Goal: Information Seeking & Learning: Learn about a topic

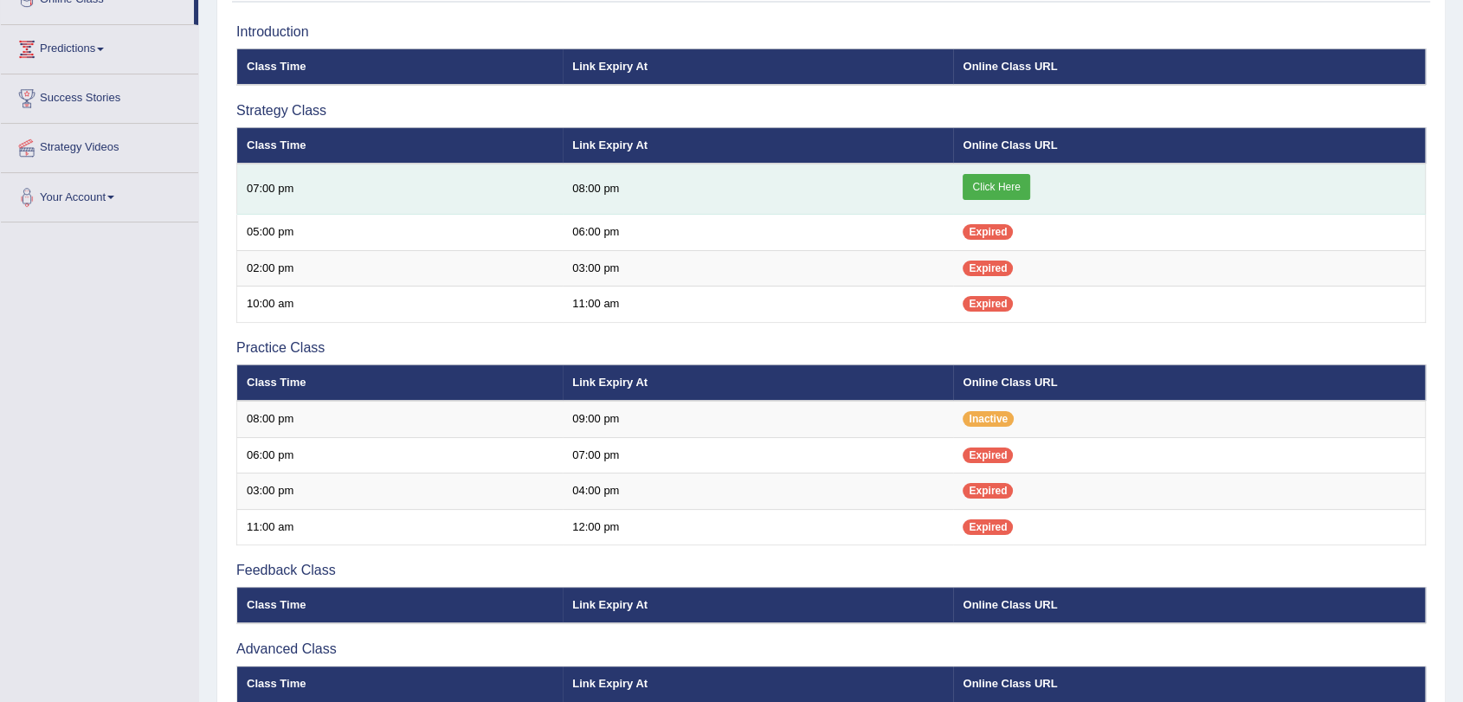
click at [1001, 184] on link "Click Here" at bounding box center [996, 187] width 67 height 26
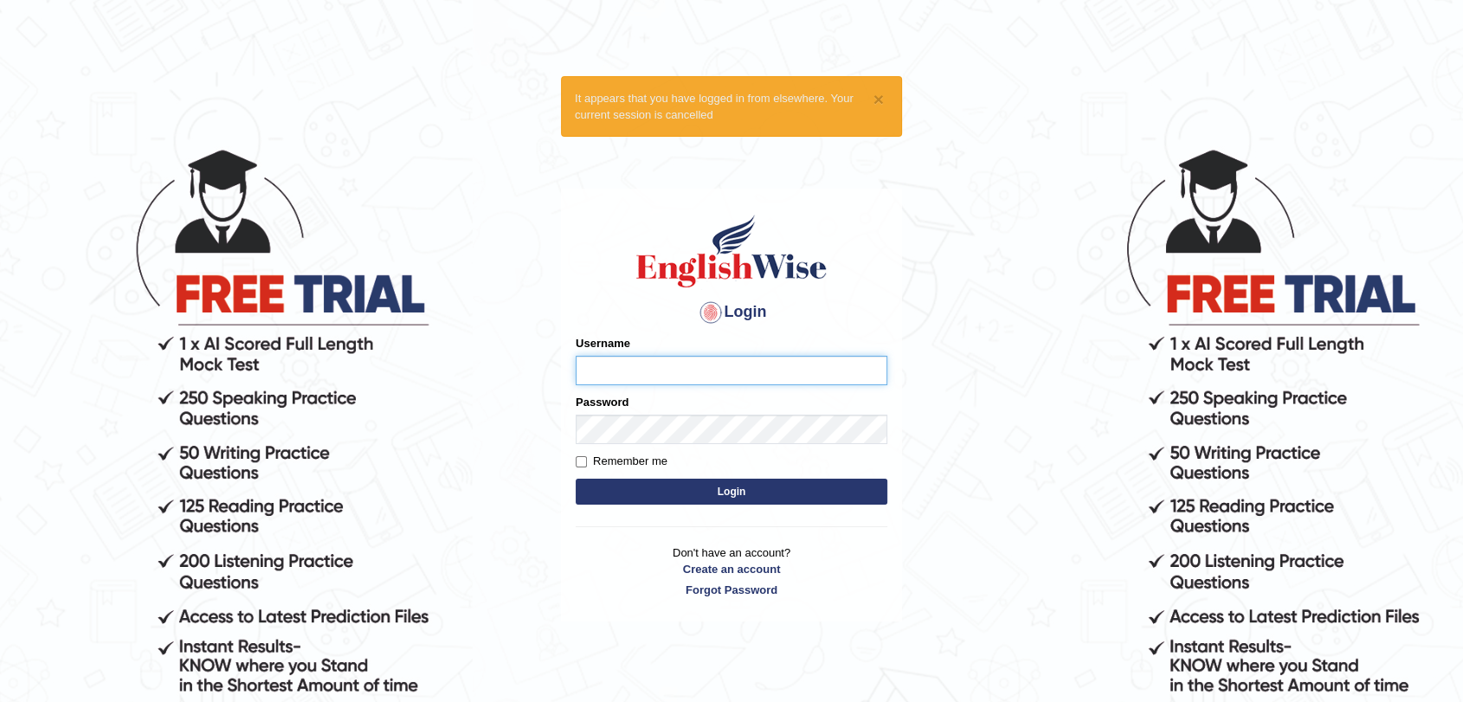
type input "rkapoor"
click at [577, 455] on label "Remember me" at bounding box center [622, 461] width 92 height 17
click at [577, 456] on input "Remember me" at bounding box center [581, 461] width 11 height 11
checkbox input "true"
click at [713, 497] on button "Login" at bounding box center [732, 492] width 312 height 26
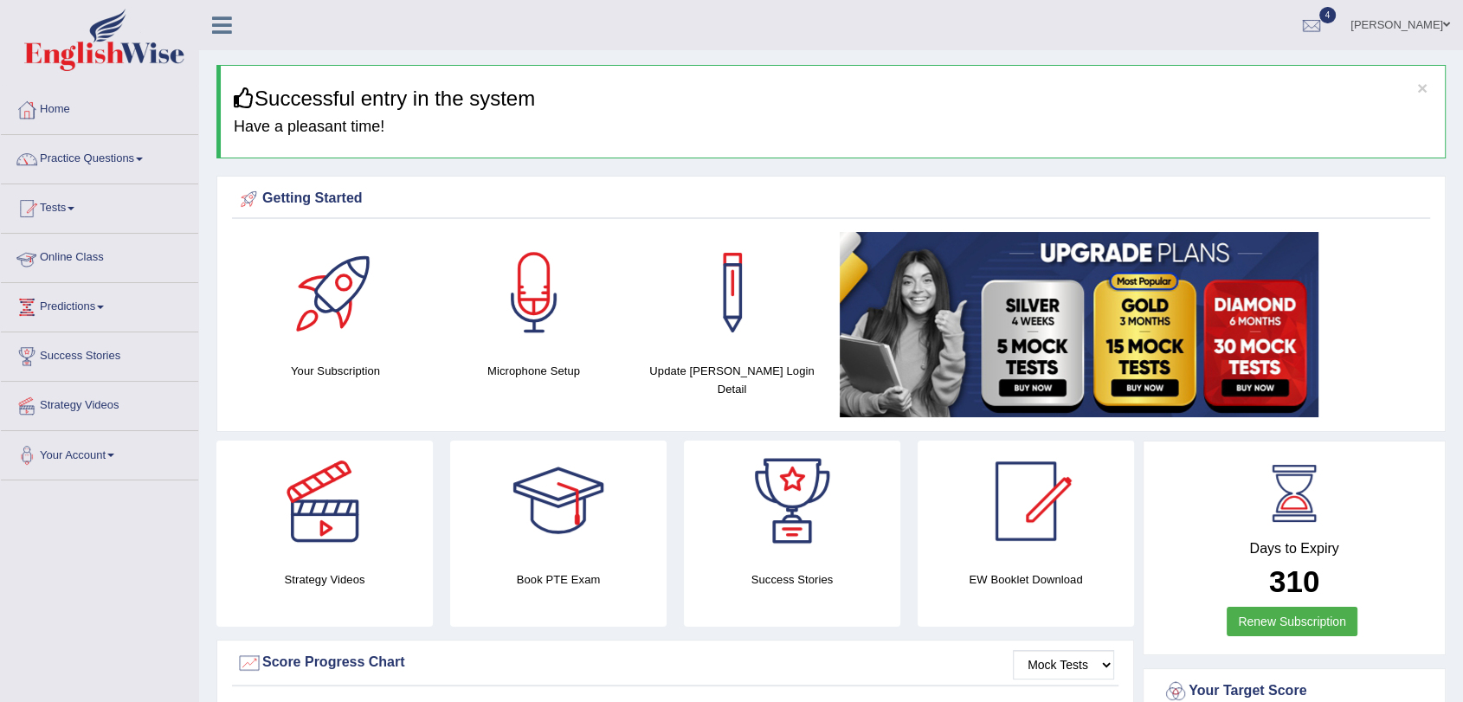
click at [96, 258] on link "Online Class" at bounding box center [99, 255] width 197 height 43
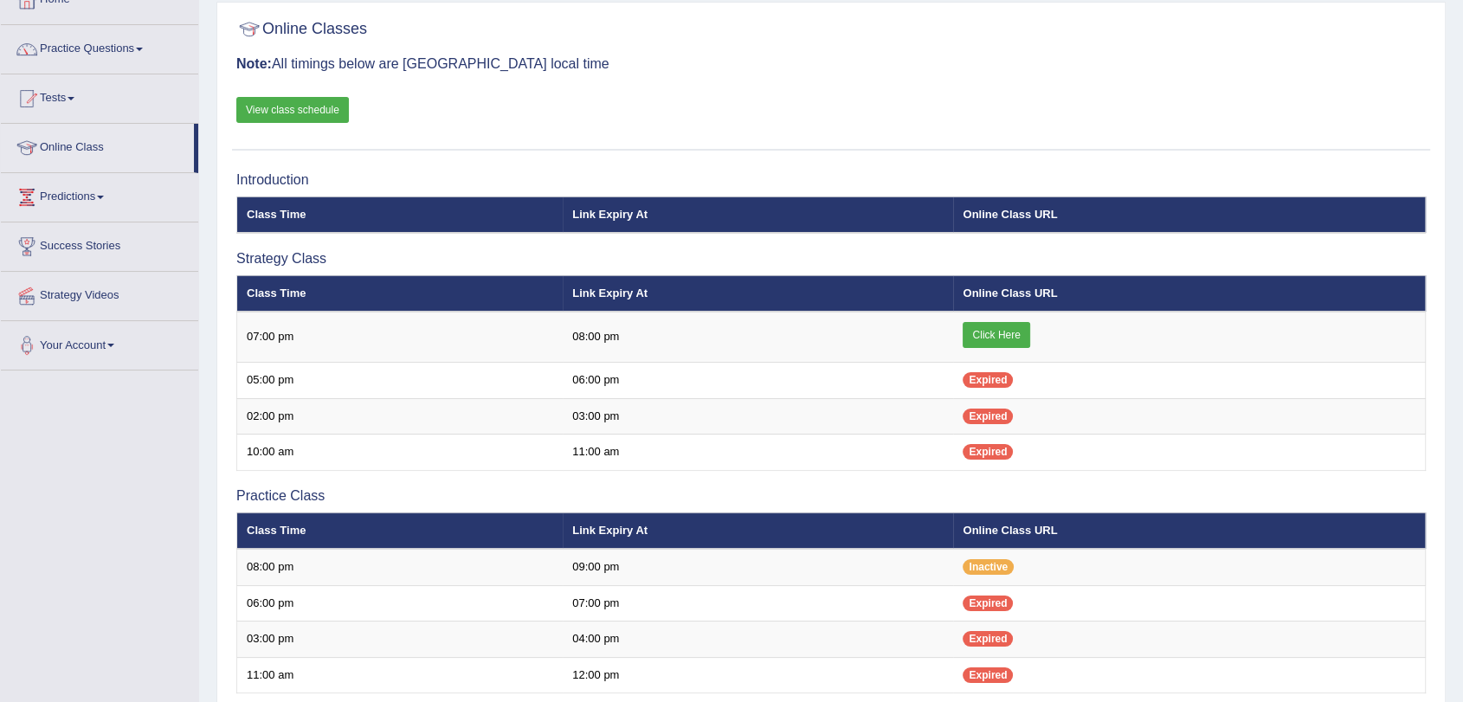
scroll to position [104, 0]
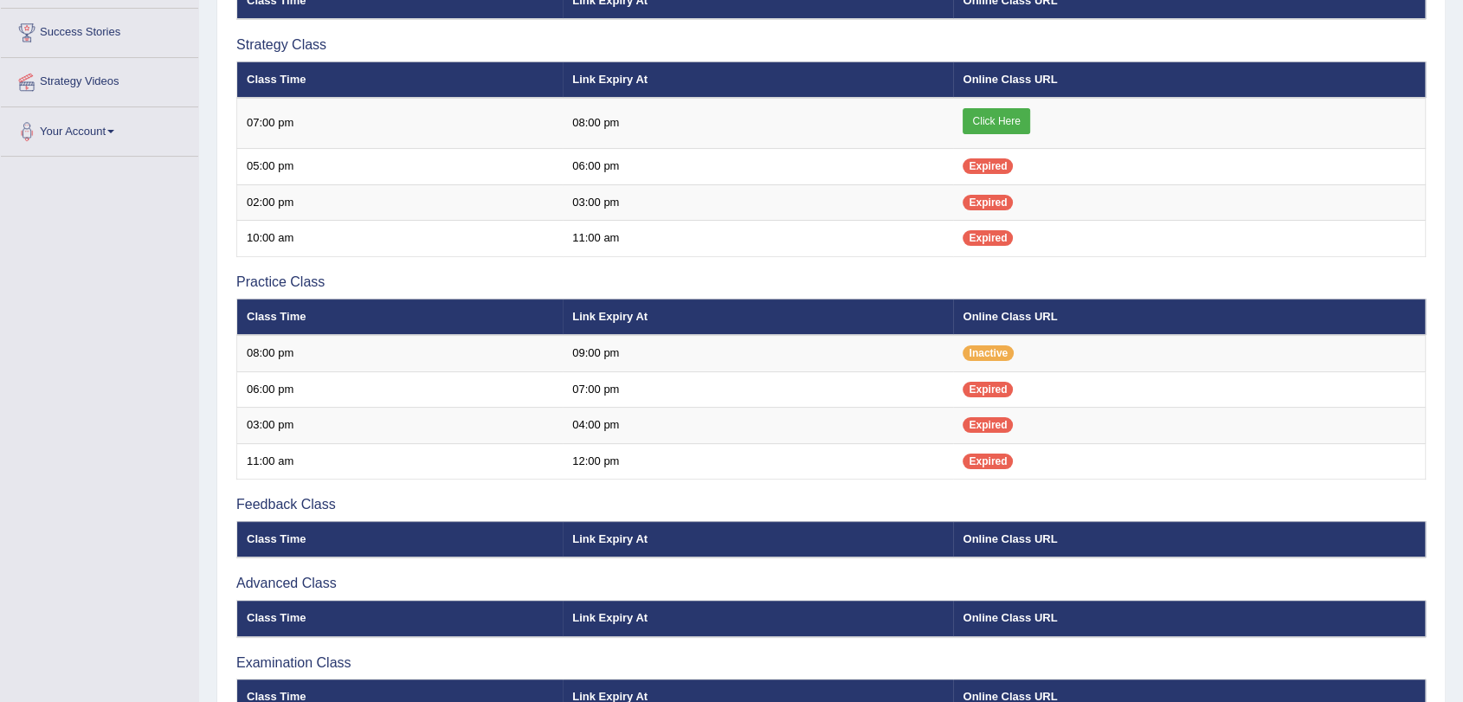
scroll to position [424, 0]
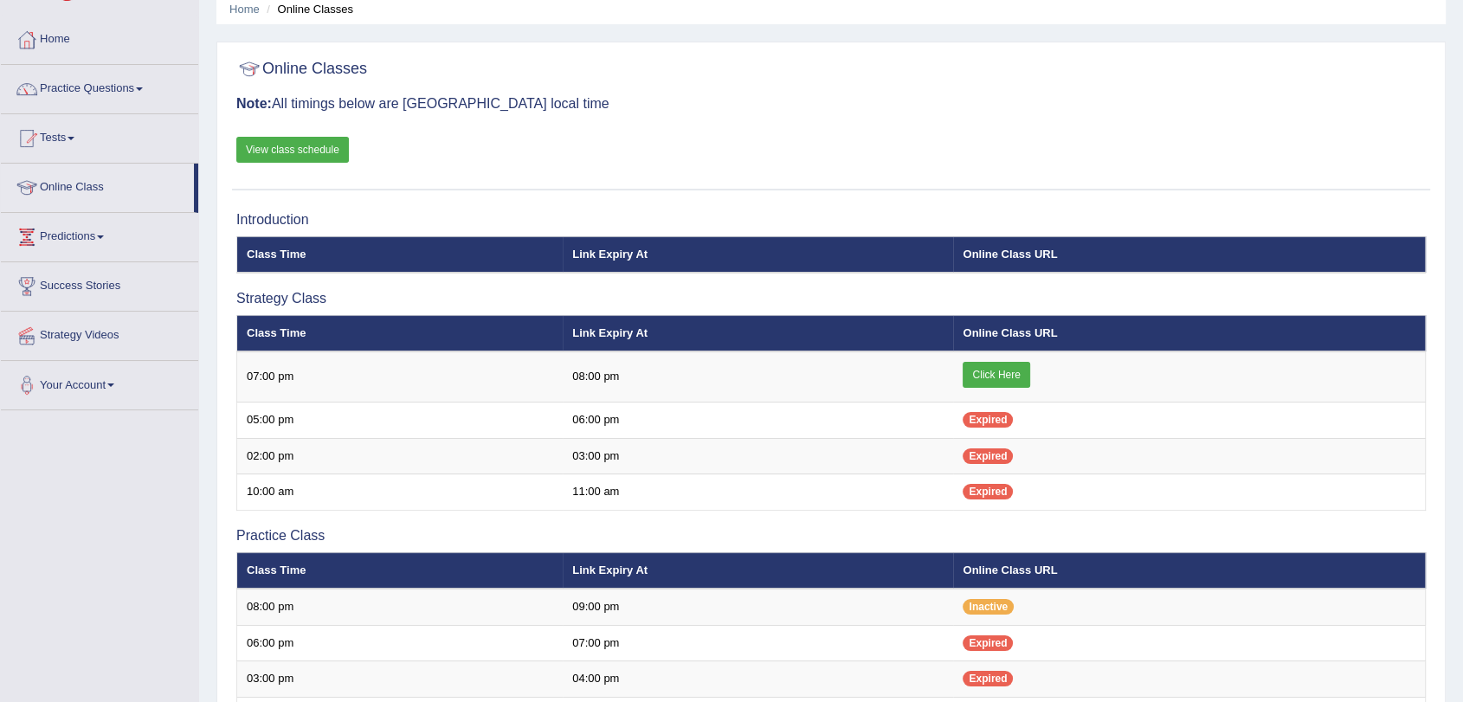
scroll to position [72, 0]
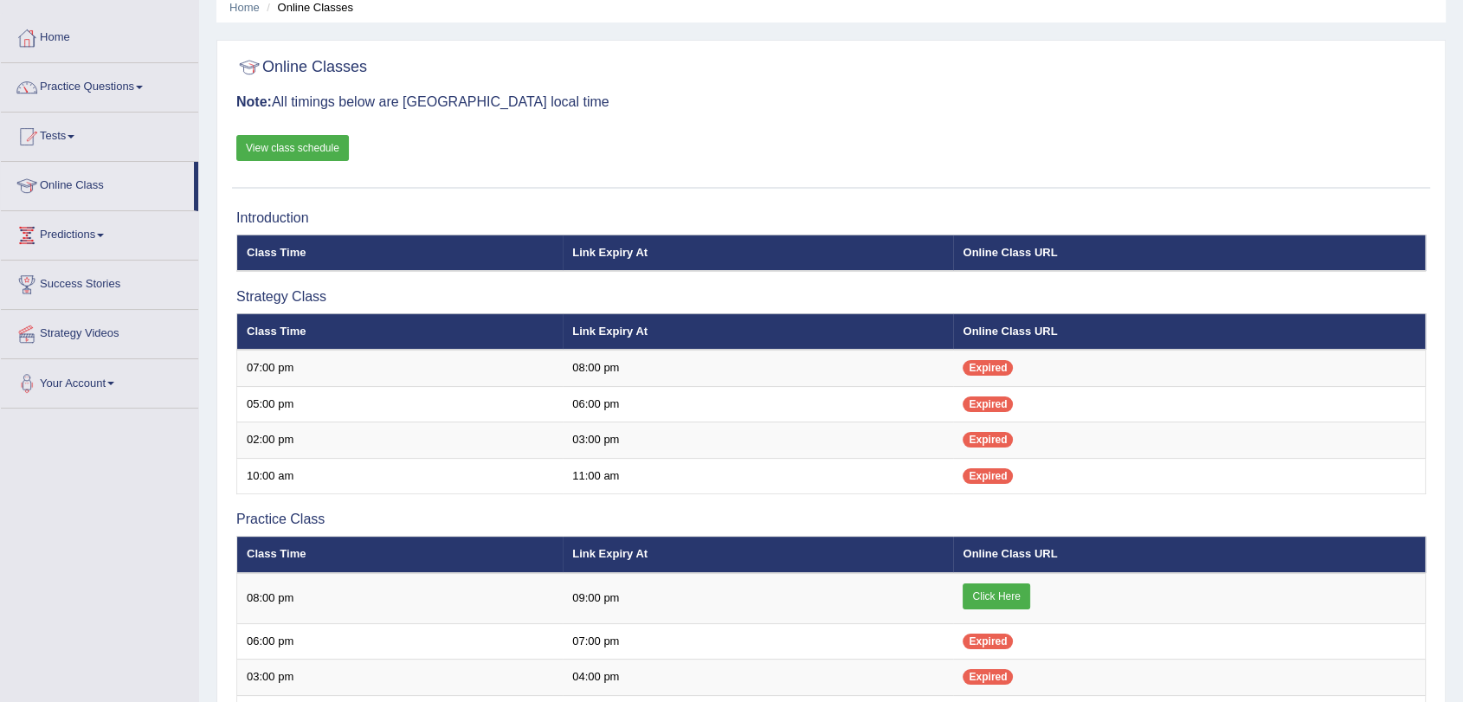
click at [285, 145] on link "View class schedule" at bounding box center [292, 148] width 113 height 26
